Goal: Information Seeking & Learning: Find specific fact

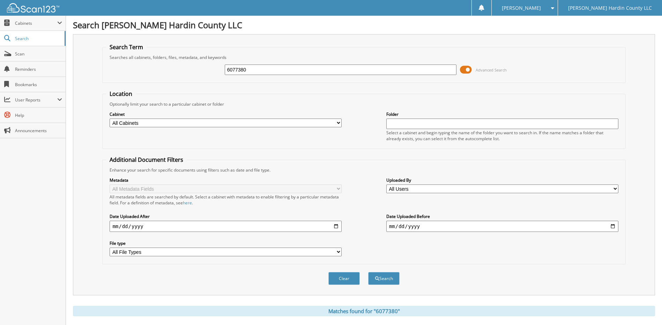
click at [461, 70] on span at bounding box center [466, 70] width 12 height 10
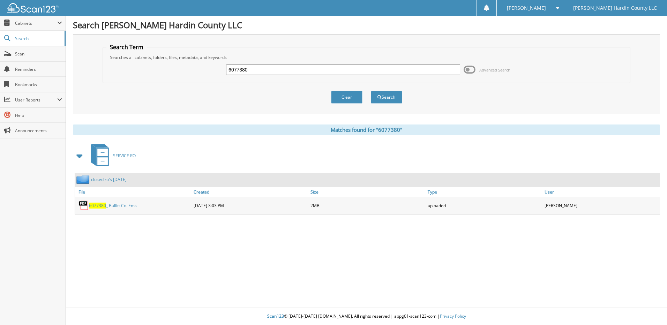
click at [269, 68] on input "6077380" at bounding box center [343, 70] width 234 height 10
type input "6077461"
click at [371, 91] on button "Search" at bounding box center [386, 97] width 31 height 13
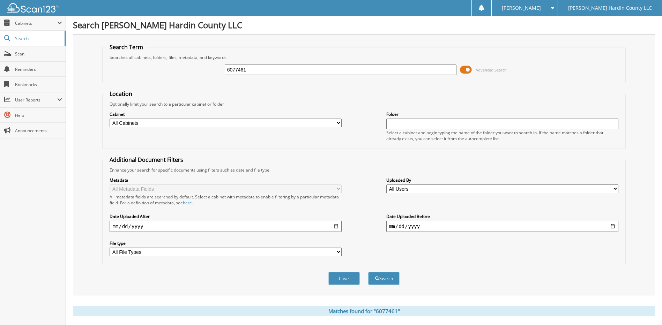
click at [463, 67] on span at bounding box center [466, 70] width 12 height 10
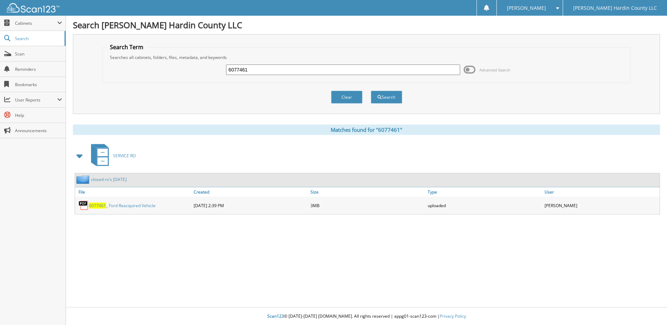
click at [265, 72] on input "6077461" at bounding box center [343, 70] width 234 height 10
type input "6077539"
click at [371, 91] on button "Search" at bounding box center [386, 97] width 31 height 13
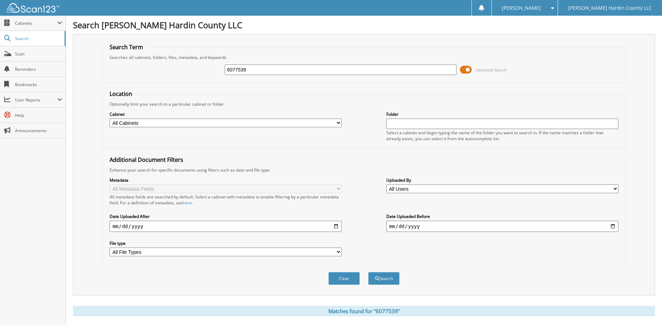
click at [467, 70] on span at bounding box center [466, 70] width 12 height 10
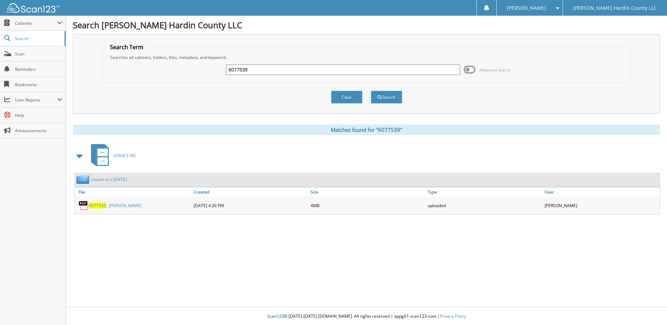
click at [319, 68] on input "6077539" at bounding box center [343, 70] width 234 height 10
type input "6077540"
click at [371, 91] on button "Search" at bounding box center [386, 97] width 31 height 13
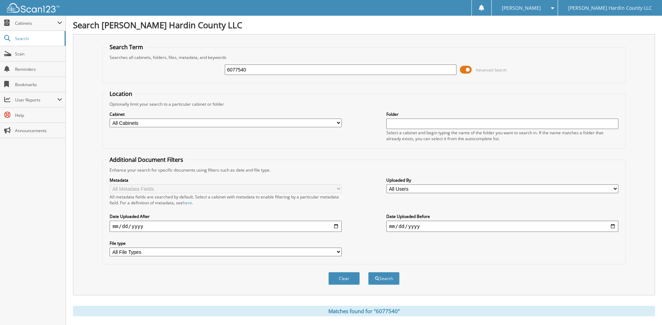
click at [463, 69] on span at bounding box center [466, 70] width 12 height 10
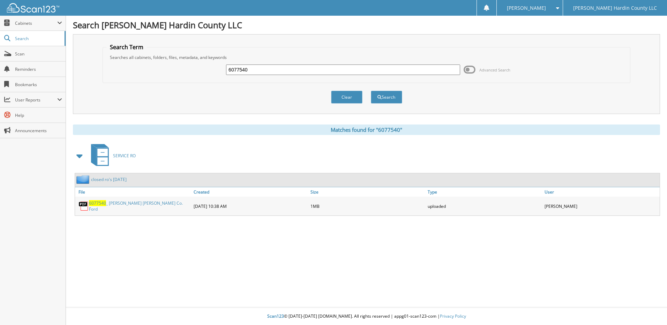
click at [315, 69] on input "6077540" at bounding box center [343, 70] width 234 height 10
type input "6077534"
click at [371, 91] on button "Search" at bounding box center [386, 97] width 31 height 13
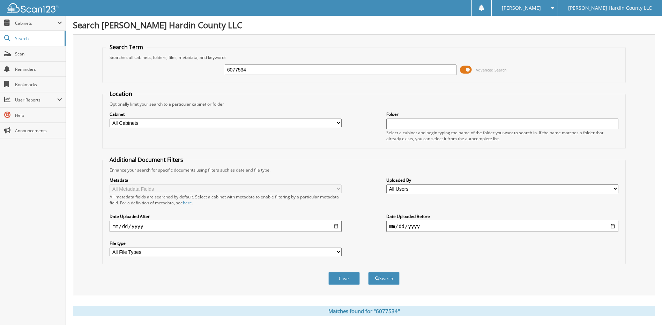
click at [466, 68] on span at bounding box center [466, 70] width 12 height 10
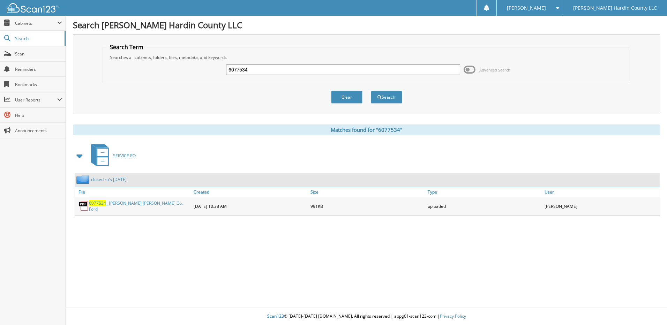
click at [312, 71] on input "6077534" at bounding box center [343, 70] width 234 height 10
type input "6077544"
click at [371, 91] on button "Search" at bounding box center [386, 97] width 31 height 13
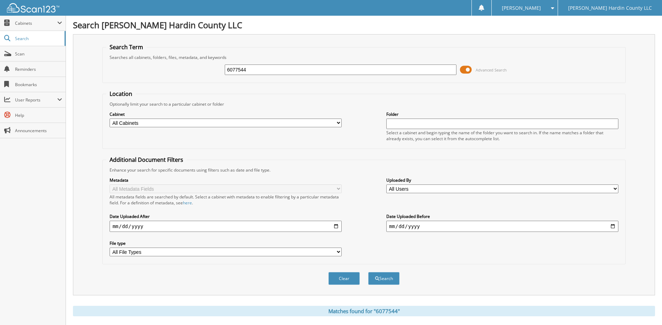
click at [463, 71] on span at bounding box center [466, 70] width 12 height 10
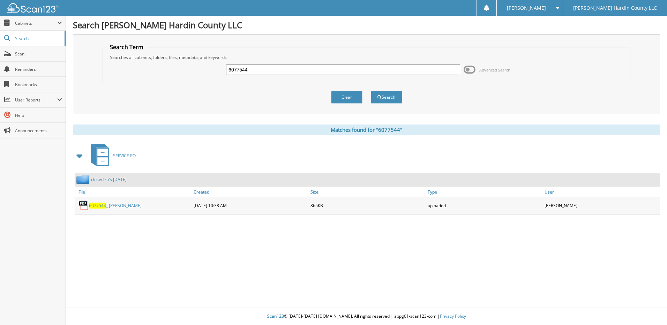
click at [279, 70] on input "6077544" at bounding box center [343, 70] width 234 height 10
type input "6077412"
click at [371, 91] on button "Search" at bounding box center [386, 97] width 31 height 13
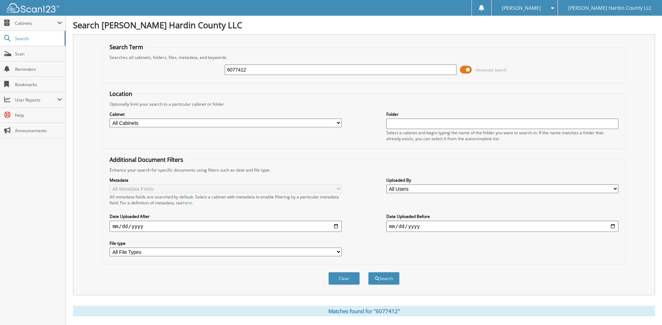
click at [463, 70] on span at bounding box center [466, 70] width 12 height 10
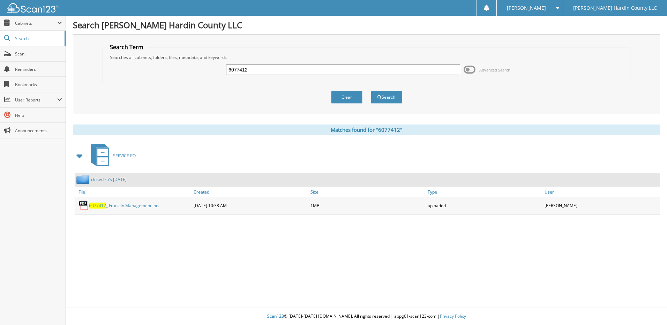
click at [299, 73] on input "6077412" at bounding box center [343, 70] width 234 height 10
type input "6077398"
click at [371, 91] on button "Search" at bounding box center [386, 97] width 31 height 13
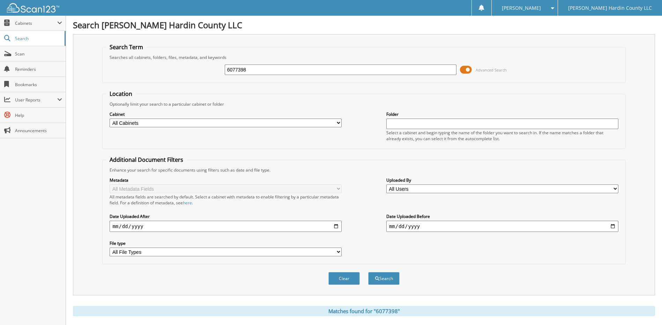
click at [463, 71] on span at bounding box center [466, 70] width 12 height 10
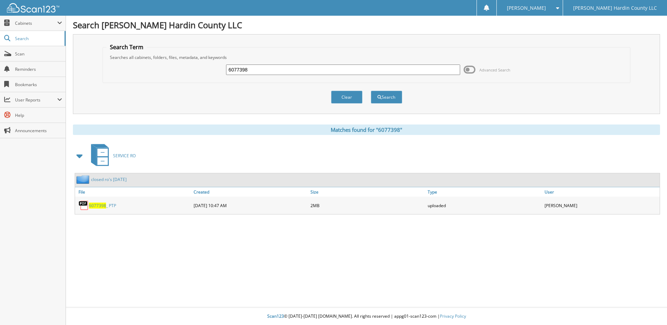
click at [460, 72] on div "6077398 Advanced Search" at bounding box center [366, 69] width 520 height 19
click at [311, 74] on input "6077398" at bounding box center [343, 70] width 234 height 10
type input "6077527"
click at [371, 91] on button "Search" at bounding box center [386, 97] width 31 height 13
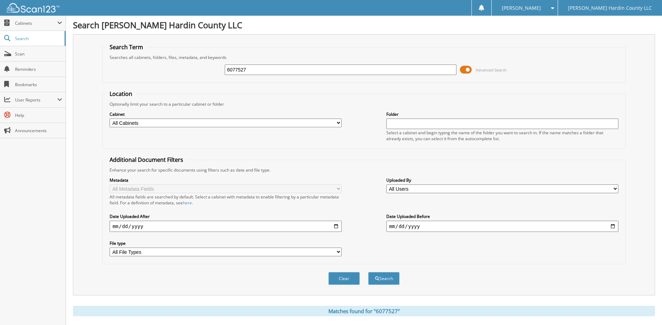
click at [462, 69] on span at bounding box center [466, 70] width 12 height 10
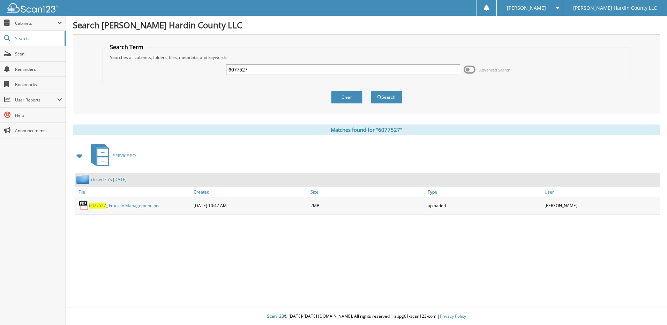
click at [262, 67] on input "6077527" at bounding box center [343, 70] width 234 height 10
type input "6077560"
click at [371, 91] on button "Search" at bounding box center [386, 97] width 31 height 13
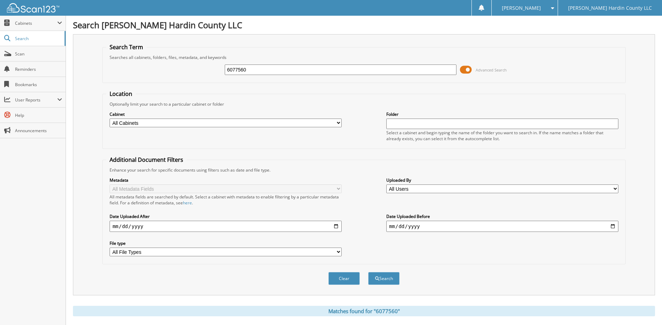
click at [463, 67] on span at bounding box center [466, 70] width 12 height 10
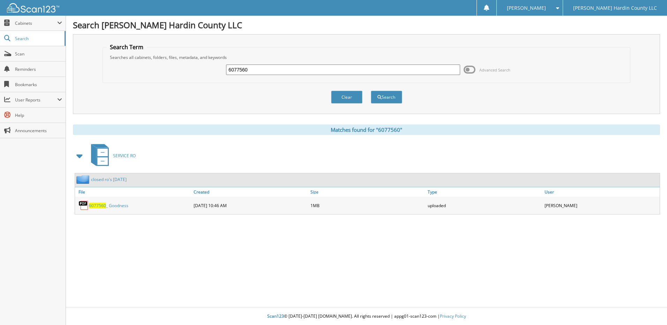
click at [256, 69] on input "6077560" at bounding box center [343, 70] width 234 height 10
type input "6077547"
click at [371, 91] on button "Search" at bounding box center [386, 97] width 31 height 13
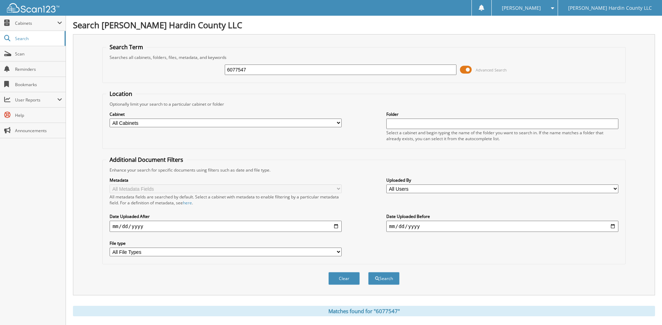
click at [463, 70] on span at bounding box center [466, 70] width 12 height 10
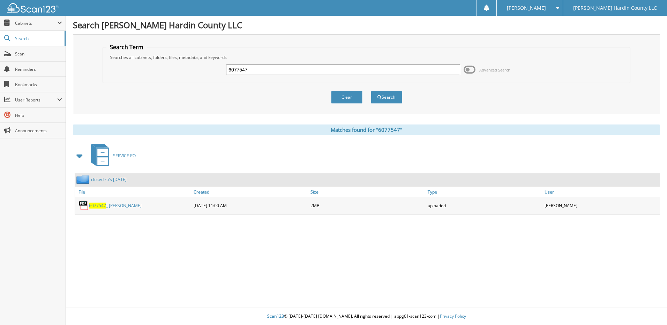
click at [280, 66] on input "6077547" at bounding box center [343, 70] width 234 height 10
type input "6077550"
click at [371, 91] on button "Search" at bounding box center [386, 97] width 31 height 13
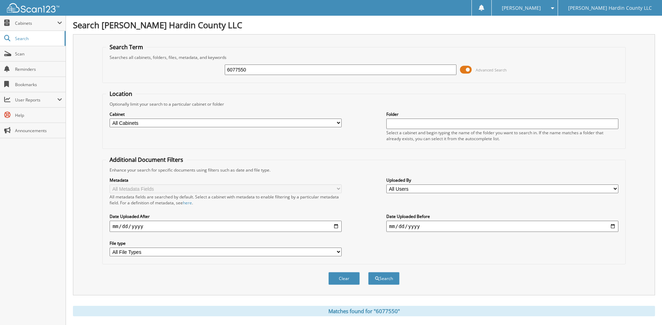
click at [463, 71] on span at bounding box center [466, 70] width 12 height 10
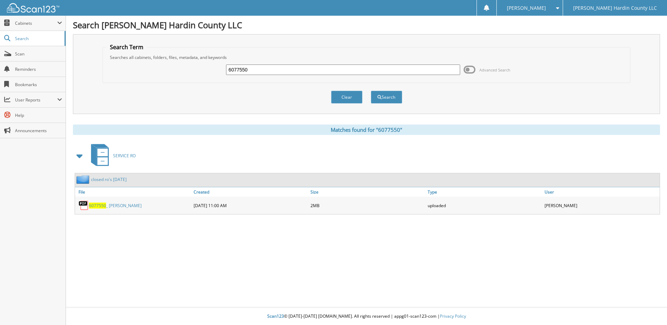
click at [282, 70] on input "6077550" at bounding box center [343, 70] width 234 height 10
type input "6077549"
click at [371, 91] on button "Search" at bounding box center [386, 97] width 31 height 13
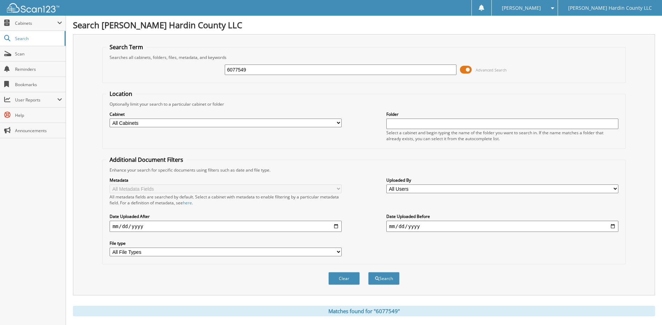
click at [465, 69] on span at bounding box center [466, 70] width 12 height 10
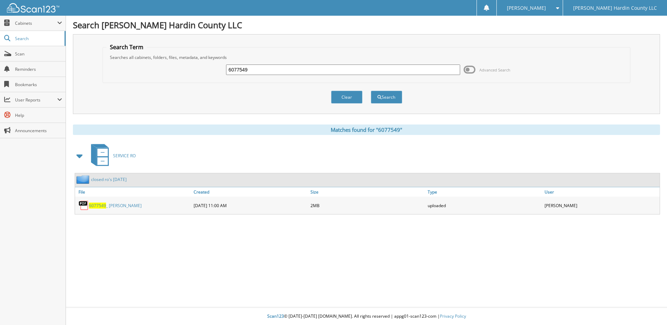
click at [265, 69] on input "6077549" at bounding box center [343, 70] width 234 height 10
type input "60775632"
click at [371, 91] on button "Search" at bounding box center [386, 97] width 31 height 13
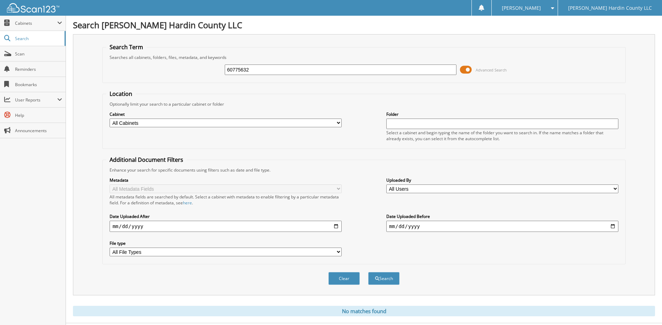
click at [463, 69] on span at bounding box center [466, 70] width 12 height 10
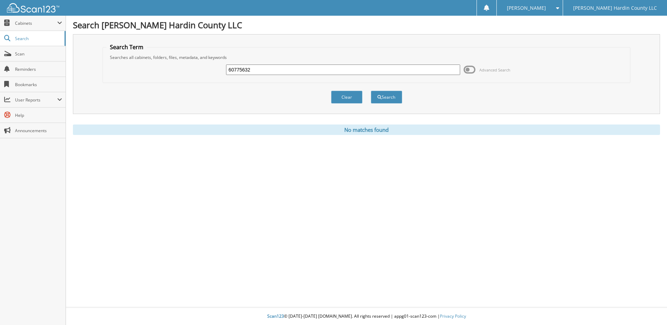
click at [256, 68] on input "60775632" at bounding box center [343, 70] width 234 height 10
type input "6077559"
click at [371, 91] on button "Search" at bounding box center [386, 97] width 31 height 13
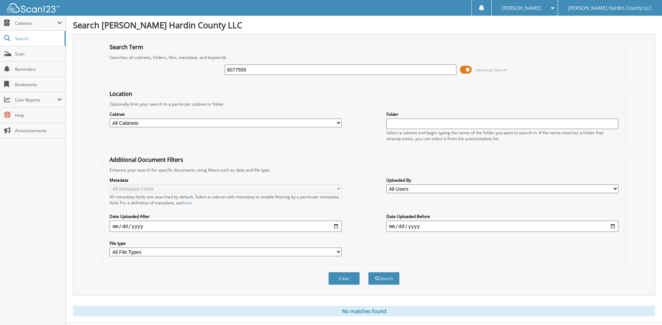
click at [464, 71] on span at bounding box center [466, 70] width 12 height 10
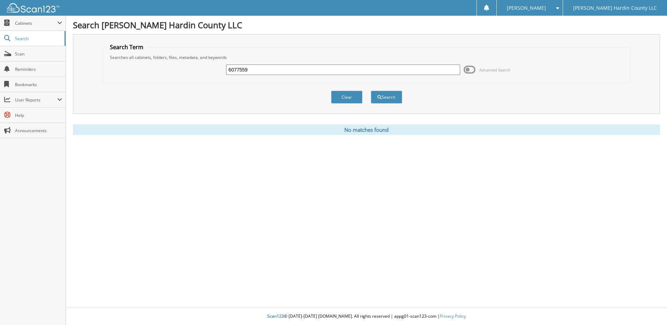
click at [299, 65] on input "6077559" at bounding box center [343, 70] width 234 height 10
type input "6"
